Goal: Find specific page/section: Find specific page/section

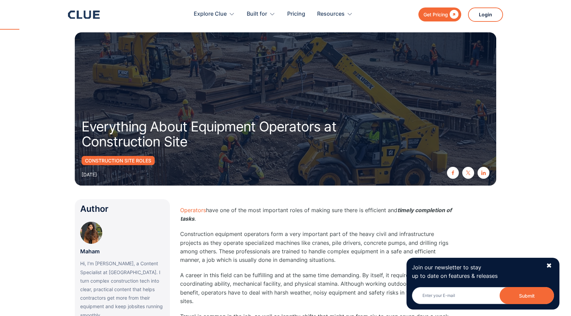
click at [91, 248] on p "Maham" at bounding box center [89, 251] width 19 height 9
copy p "Maham"
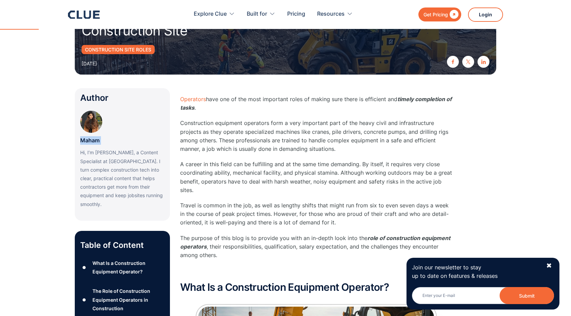
scroll to position [112, 0]
